Goal: Transaction & Acquisition: Download file/media

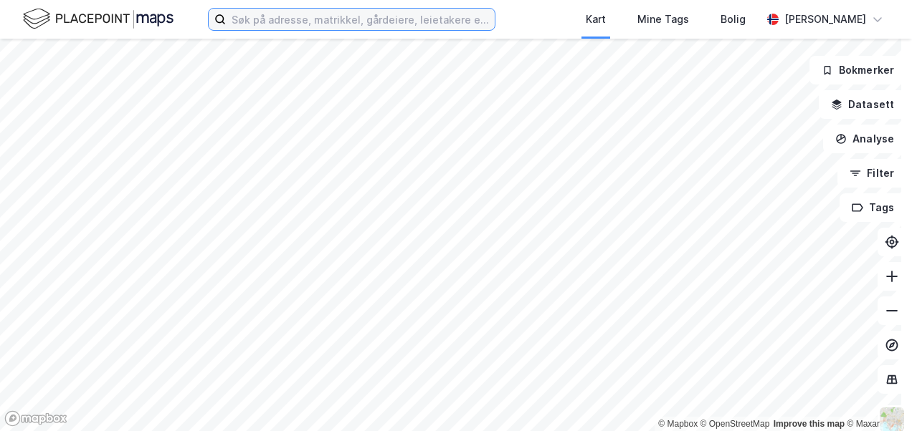
click at [288, 13] on input at bounding box center [360, 20] width 269 height 22
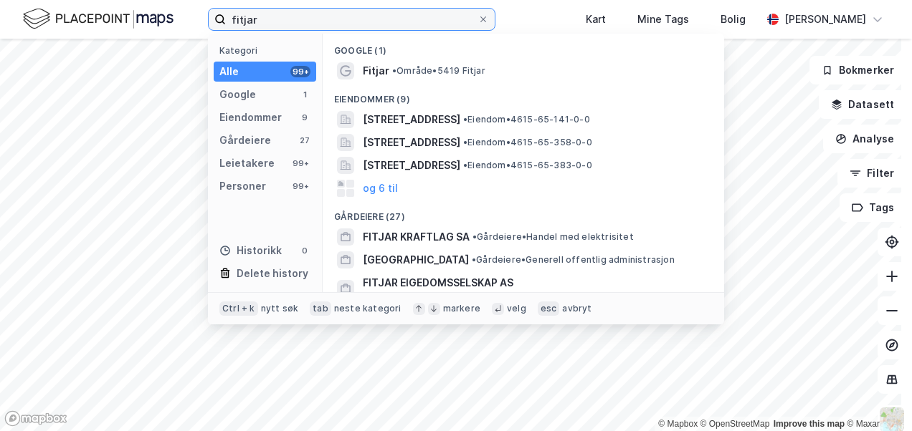
type input "fitjar"
drag, startPoint x: 364, startPoint y: 16, endPoint x: 163, endPoint y: 33, distance: 201.4
click at [163, 33] on div "fitjar Kategori Alle 99+ Google 1 Eiendommer 9 Gårdeiere 27 Leietakere 99+ Pers…" at bounding box center [456, 19] width 912 height 39
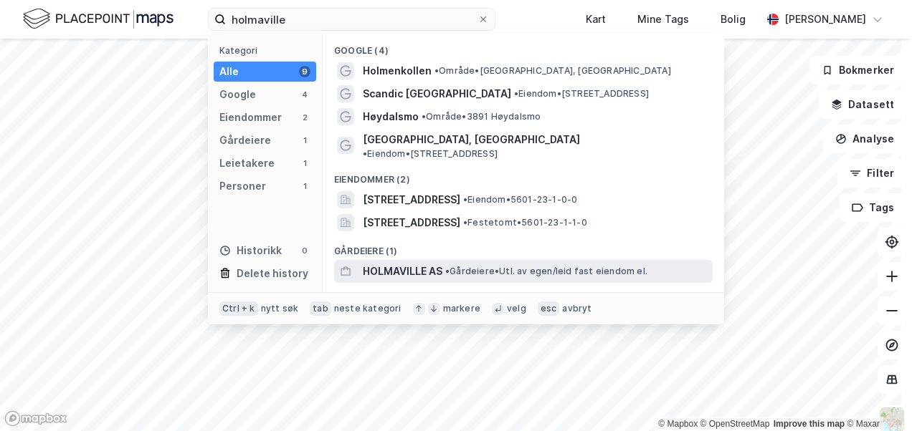
click at [384, 263] on span "HOLMAVILLE AS" at bounding box center [403, 271] width 80 height 17
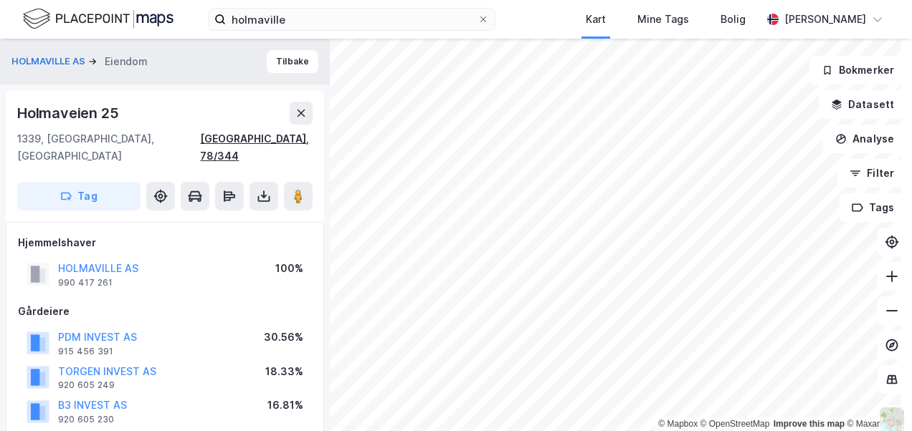
click at [258, 140] on div "[GEOGRAPHIC_DATA], 78/344" at bounding box center [256, 147] width 113 height 34
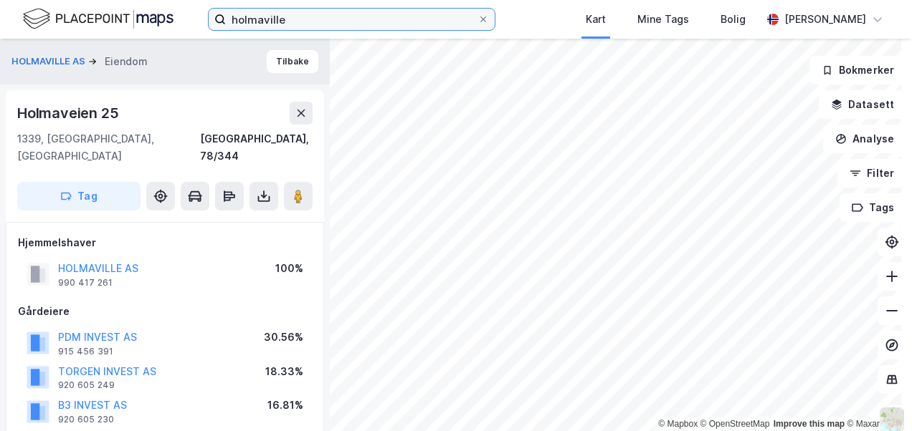
click at [300, 20] on input "holmaville" at bounding box center [352, 20] width 252 height 22
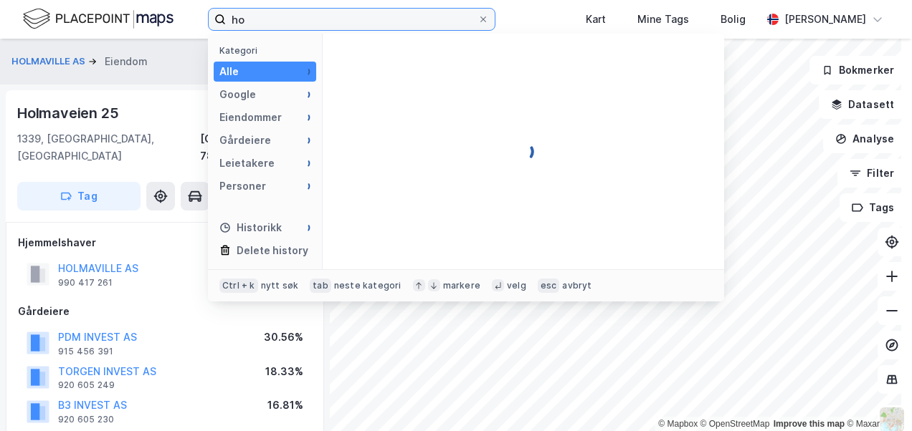
type input "h"
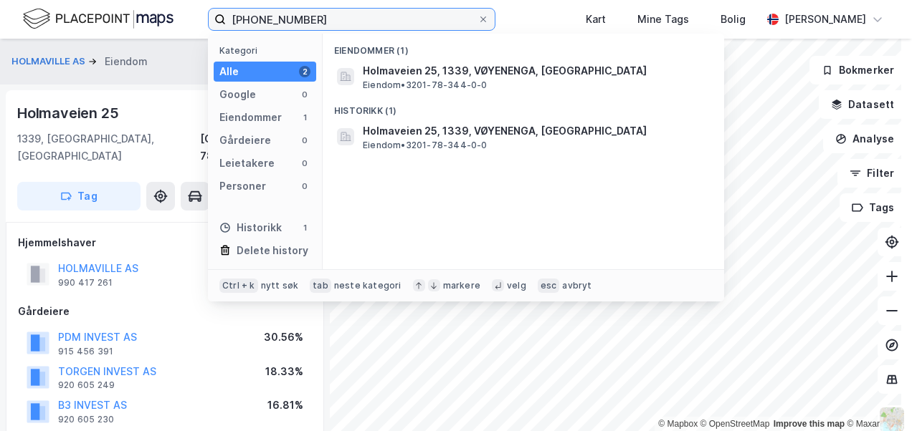
type input "[PHONE_NUMBER]"
drag, startPoint x: 377, startPoint y: 18, endPoint x: 196, endPoint y: 14, distance: 180.6
click at [196, 14] on div "[PHONE_NUMBER] Kategori Alle 2 Google 0 Eiendommer 1 Gårdeiere 0 Leietakere 0 P…" at bounding box center [456, 19] width 912 height 39
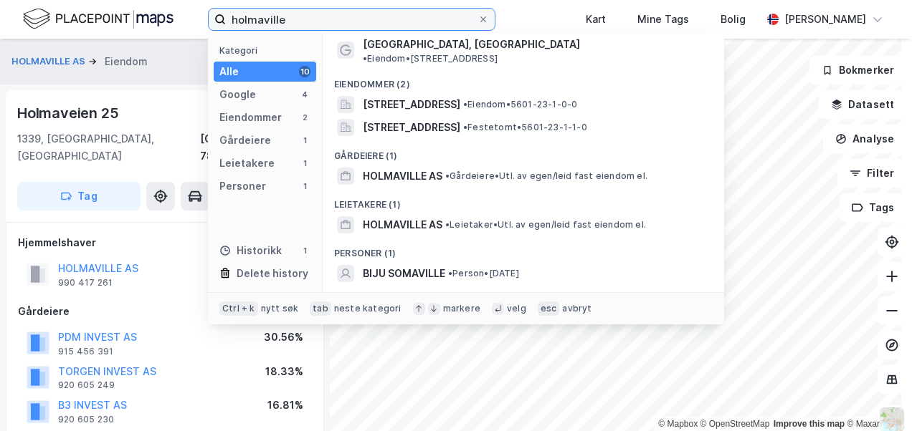
scroll to position [125, 0]
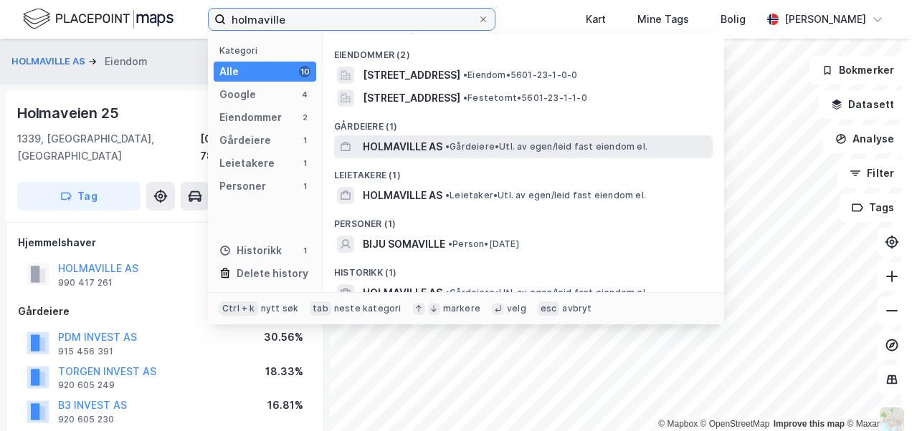
type input "holmaville"
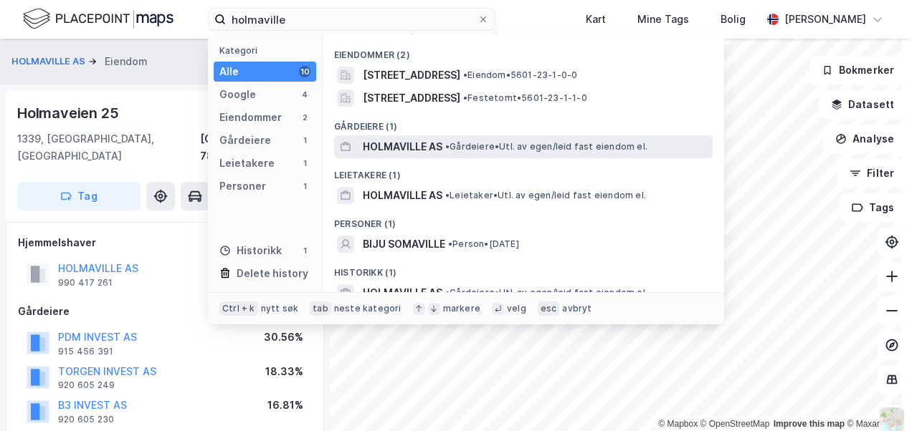
click at [423, 138] on span "HOLMAVILLE AS" at bounding box center [403, 146] width 80 height 17
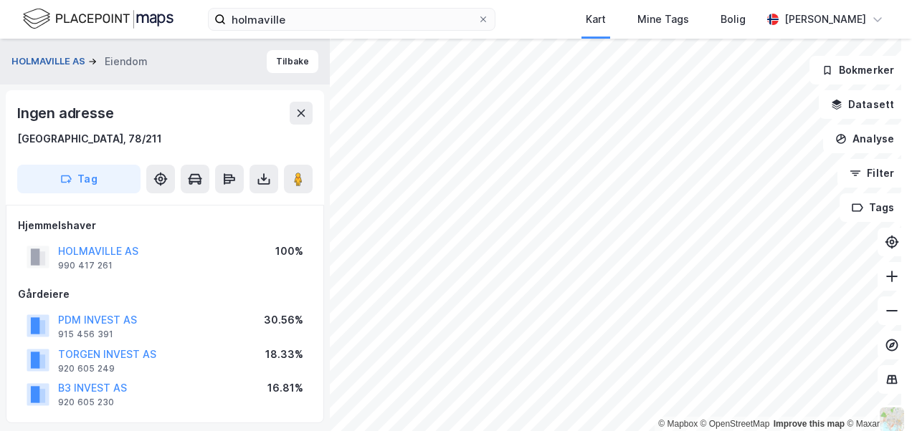
click at [48, 61] on button "HOLMAVILLE AS" at bounding box center [49, 61] width 77 height 14
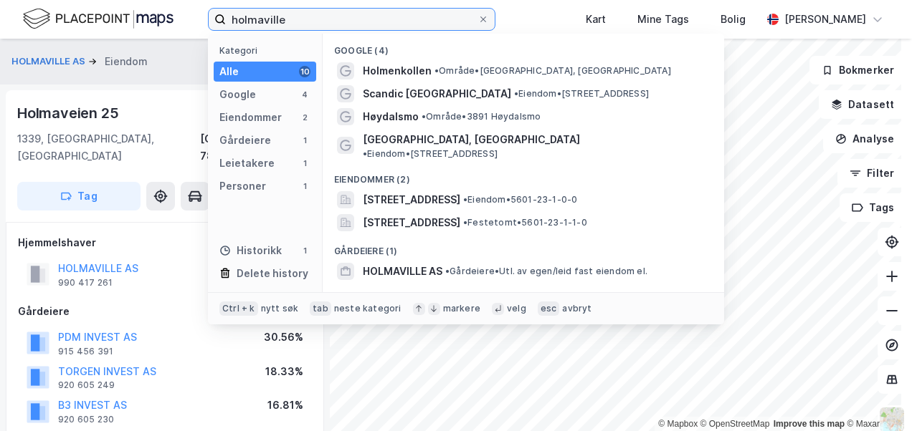
drag, startPoint x: 298, startPoint y: 23, endPoint x: 106, endPoint y: 22, distance: 192.1
click at [106, 22] on div "holmaville Kategori Alle 10 Google 4 Eiendommer 2 Gårdeiere 1 Leietakere 1 Pers…" at bounding box center [456, 19] width 912 height 39
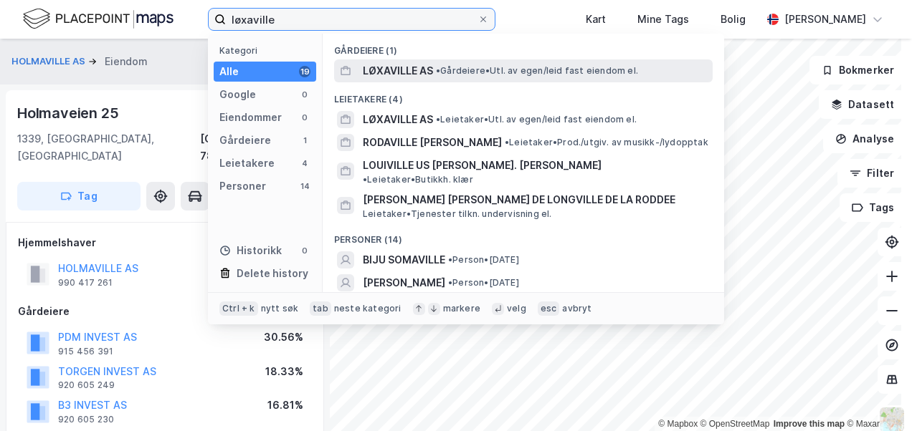
type input "løxaville"
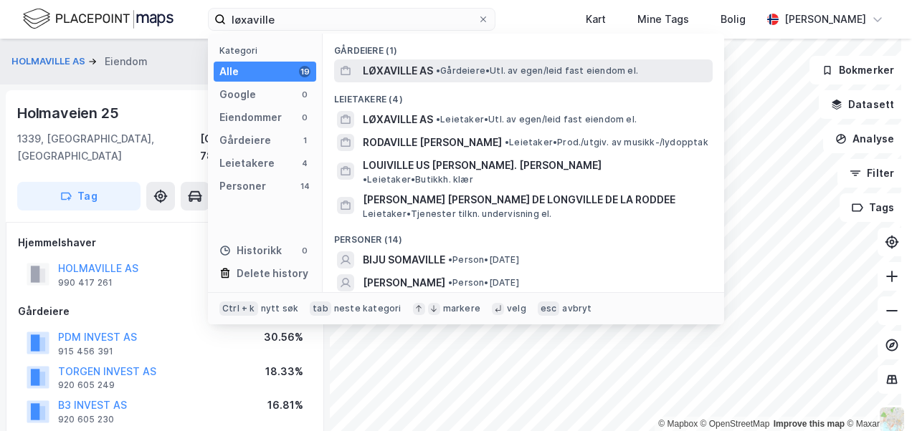
click at [459, 63] on div "LØXAVILLE AS • Gårdeiere • Utl. av egen/leid fast eiendom el." at bounding box center [536, 70] width 347 height 17
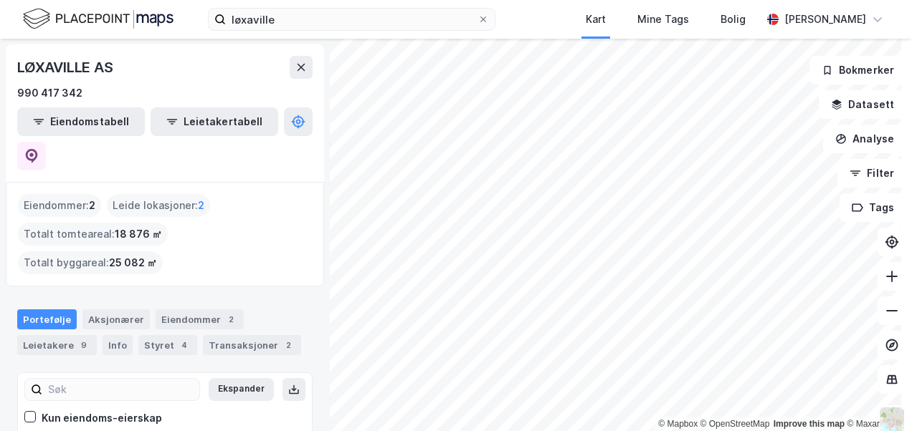
scroll to position [1, 0]
click at [166, 308] on div "Eiendommer 2" at bounding box center [200, 318] width 88 height 20
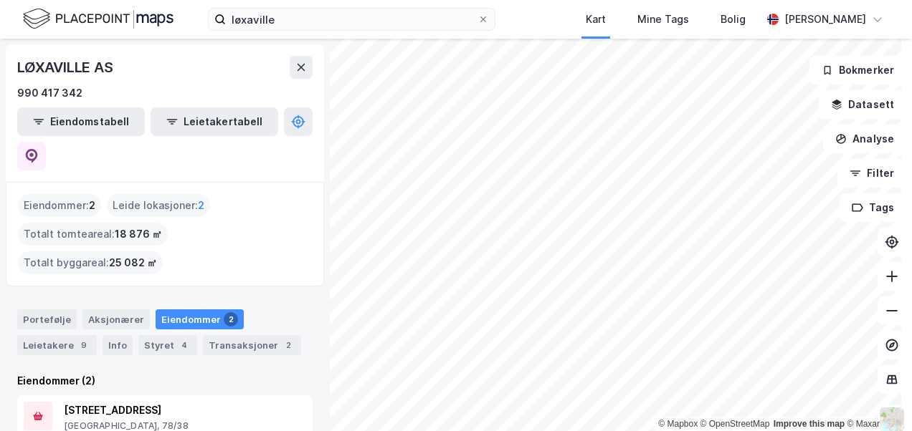
scroll to position [37, 0]
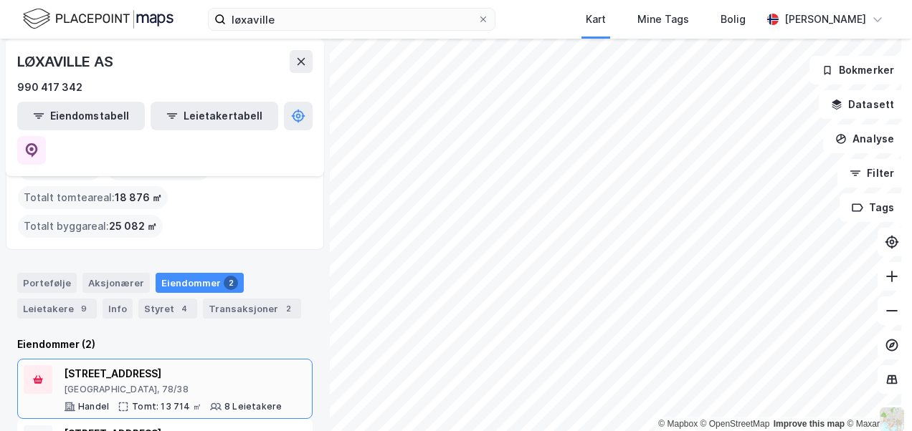
click at [178, 366] on div "[STREET_ADDRESS]" at bounding box center [173, 374] width 218 height 17
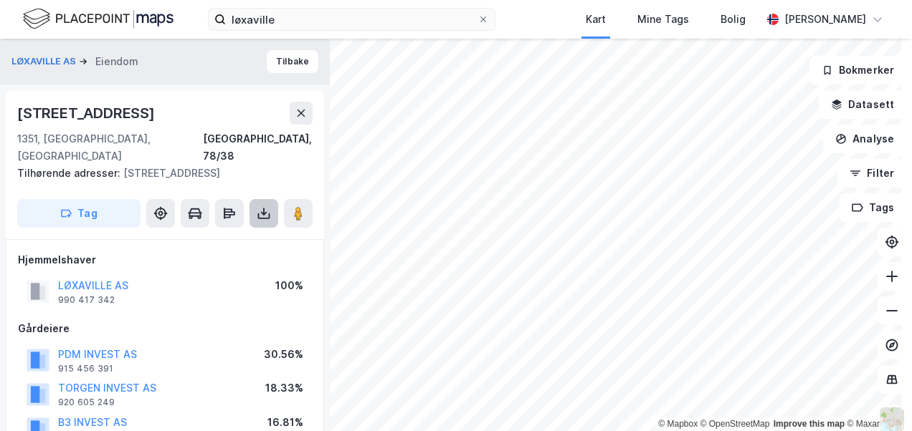
click at [269, 214] on icon at bounding box center [264, 217] width 12 height 6
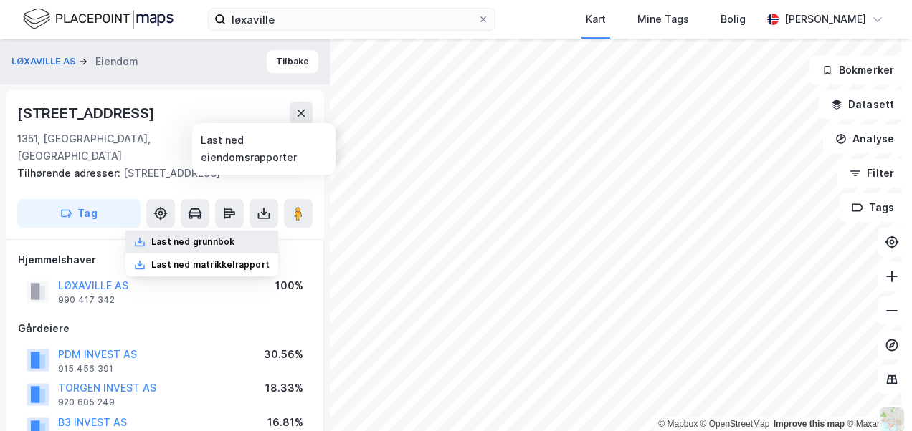
click at [239, 231] on div "Last ned grunnbok" at bounding box center [201, 242] width 153 height 23
